Goal: Check status: Check status

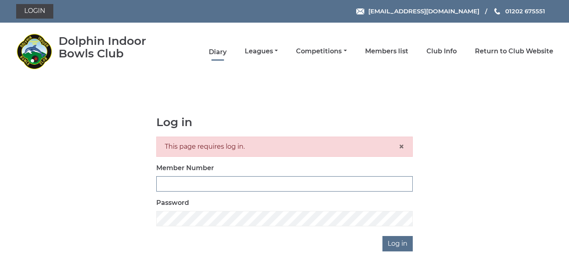
type input "3361"
click at [219, 50] on link "Diary" at bounding box center [218, 52] width 18 height 9
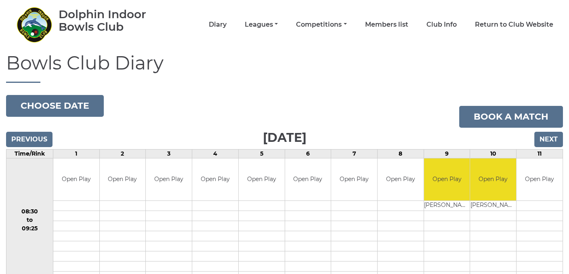
scroll to position [40, 0]
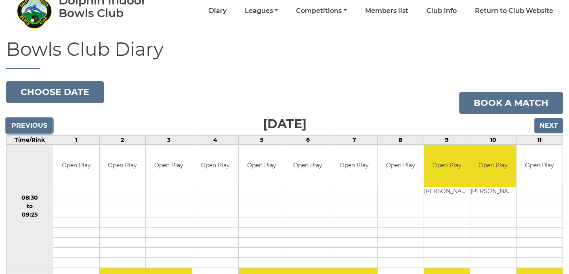
click at [36, 125] on input "Previous" at bounding box center [29, 125] width 46 height 15
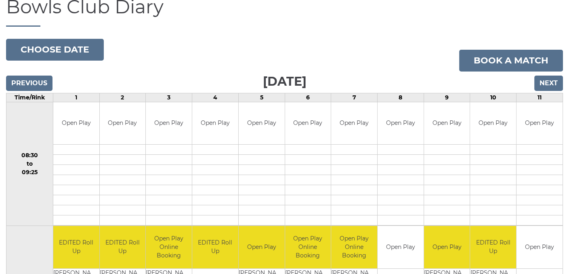
scroll to position [70, 0]
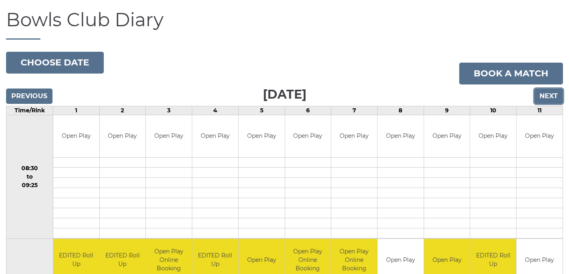
click at [545, 94] on input "Next" at bounding box center [548, 95] width 29 height 15
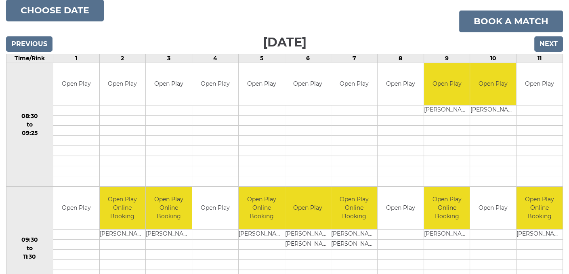
scroll to position [81, 0]
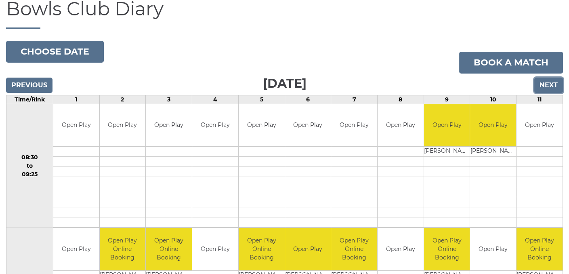
click at [538, 87] on input "Next" at bounding box center [548, 84] width 29 height 15
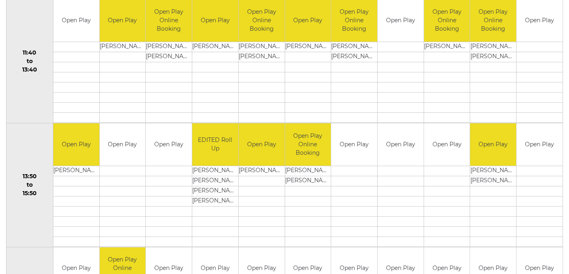
scroll to position [444, 0]
